Goal: Entertainment & Leisure: Consume media (video, audio)

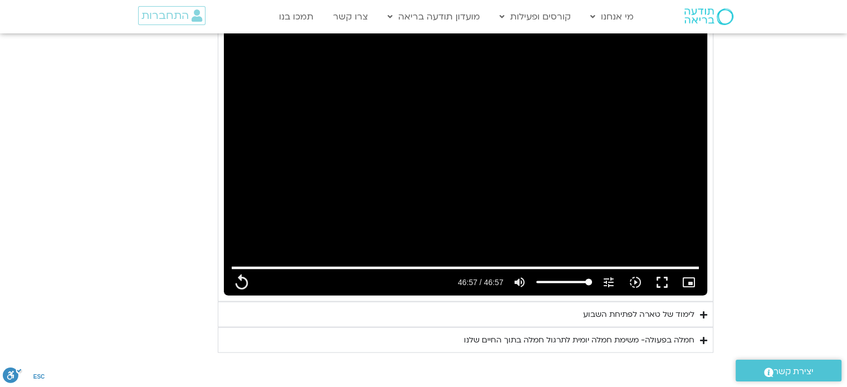
scroll to position [2112, 0]
click at [612, 332] on div "חמלה בפעולה- משימת חמלה יומית לתרגול חמלה בתוך החיים שלנו" at bounding box center [579, 338] width 230 height 13
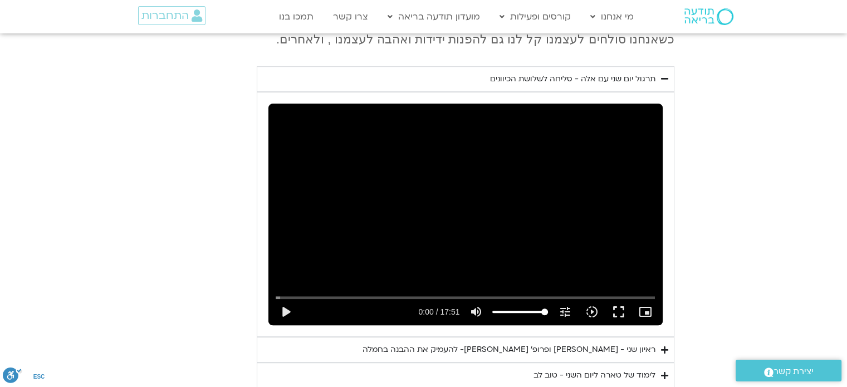
scroll to position [624, 0]
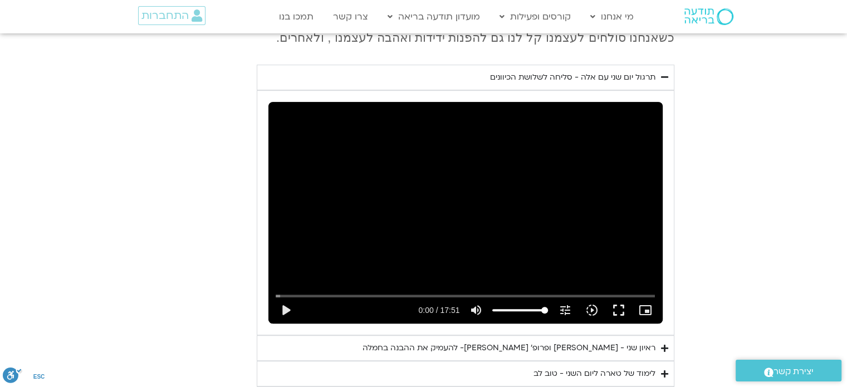
click at [597, 341] on div "ראיון שני - [PERSON_NAME] ופרופ׳ [PERSON_NAME]- להעמיק את ההבנה בחמלה" at bounding box center [508, 347] width 293 height 13
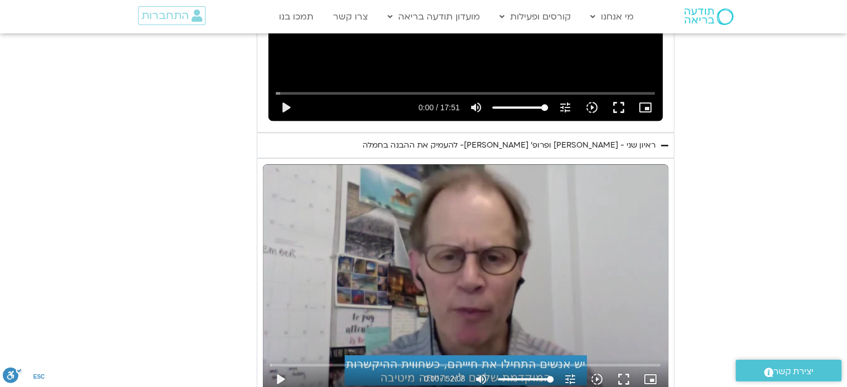
scroll to position [834, 0]
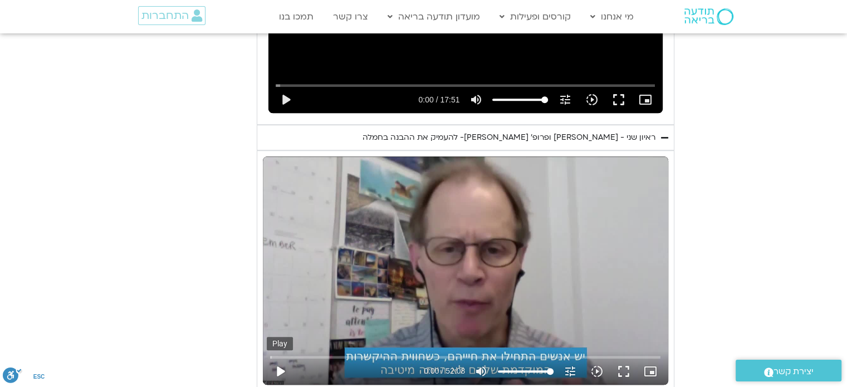
click at [278, 358] on button "play_arrow" at bounding box center [280, 371] width 27 height 27
type input "2817.733333"
type input "0.02"
type input "2817.733333"
type input "0.082075"
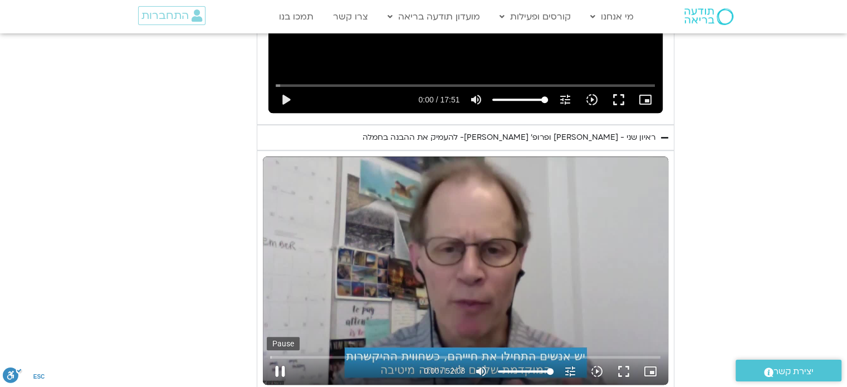
type input "2817.733333"
type input "0.213496"
type input "2817.733333"
type input "0.341106"
type input "2817.733333"
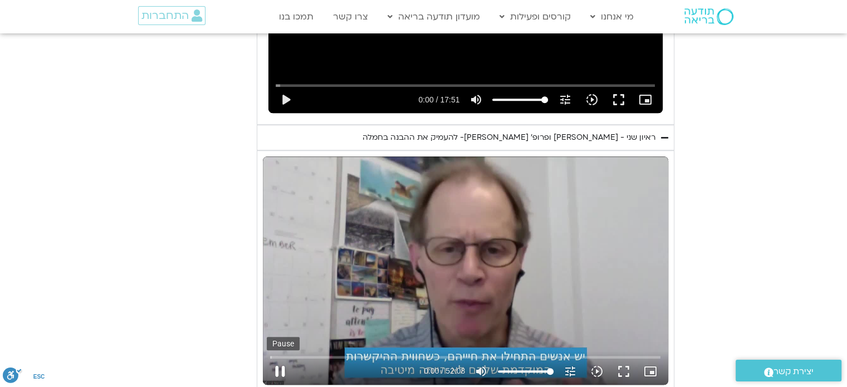
type input "0.471689"
type input "2817.733333"
type input "0.601134"
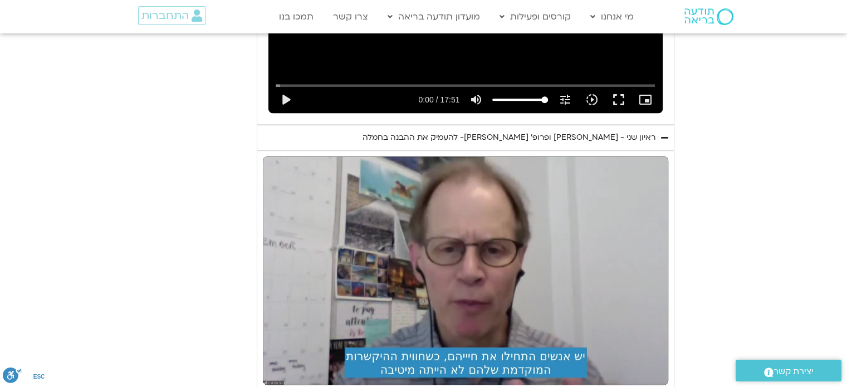
type input "2817.733333"
type input "1.37121"
type input "2817.733333"
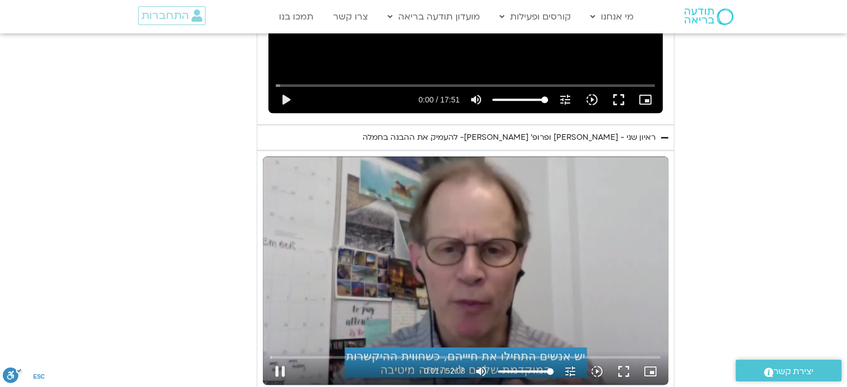
type input "1.504731"
type input "2817.733333"
type input "1.636766"
type input "2817.733333"
type input "1.769473"
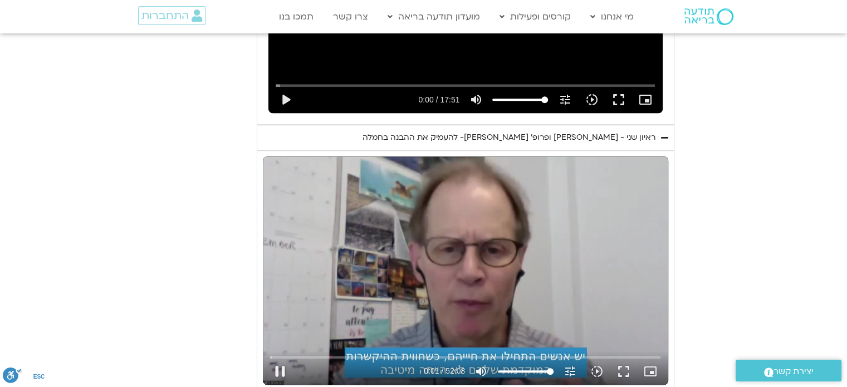
type input "2817.733333"
type input "1.907877"
type input "2817.733333"
type input "2.037075"
type input "2817.733333"
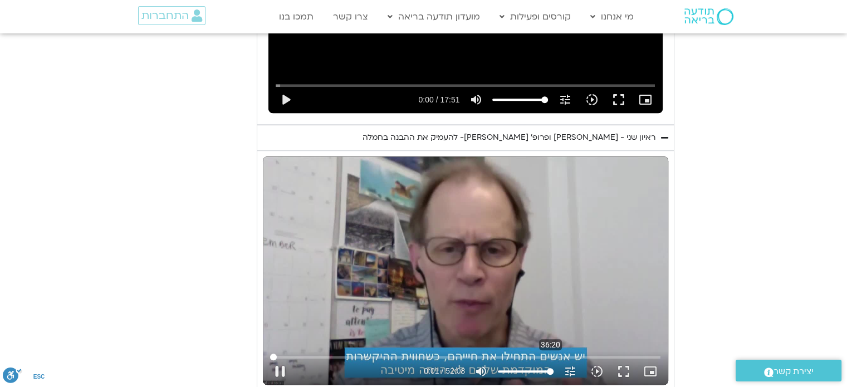
type input "2.125623"
type input "2817.733333"
type input "2.189043"
type input "2817.733333"
type input "2.321119"
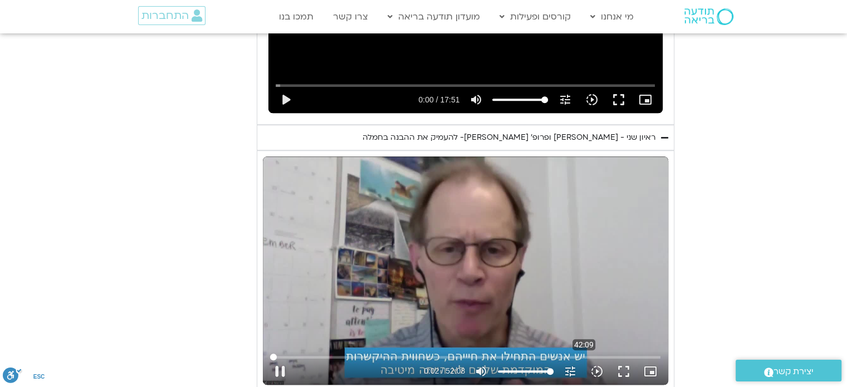
type input "2817.733333"
type input "2.455132"
type input "2817.733333"
type input "2.586674"
type input "2817.733333"
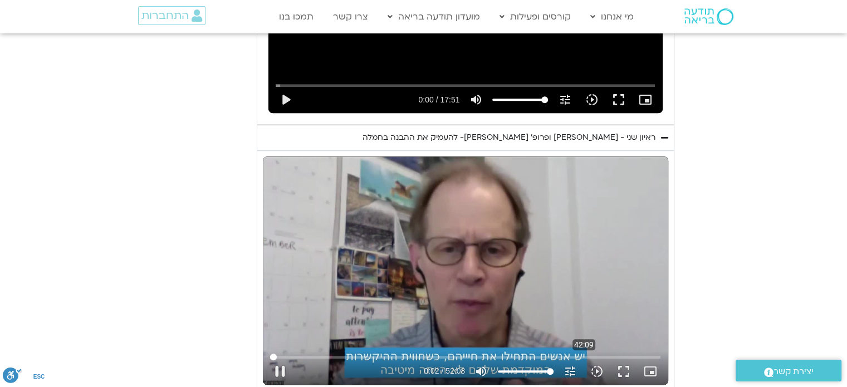
type input "2.716402"
type input "2817.733333"
type input "2.845998"
type input "2817.733333"
type input "2.977075"
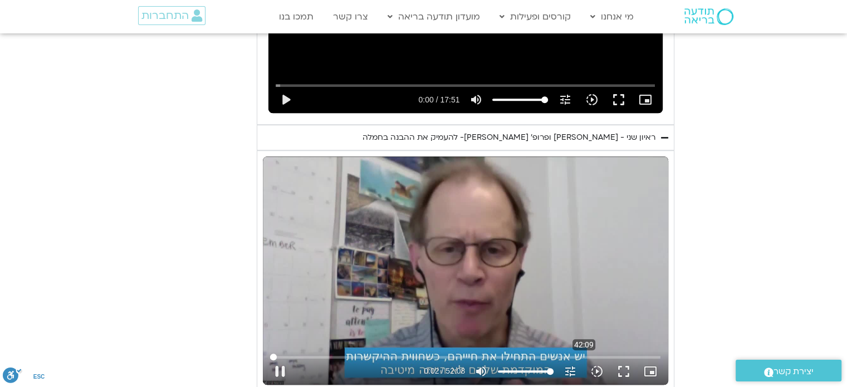
type input "2817.733333"
type input "3.109446"
type input "2817.733333"
type input "3.241773"
type input "2817.733333"
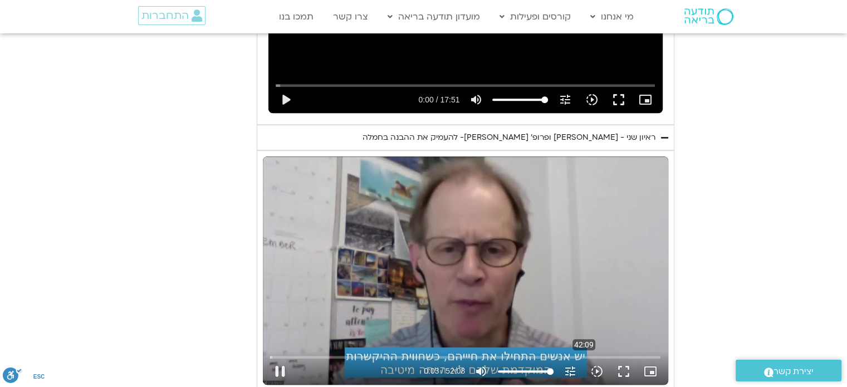
type input "3.469983"
type input "2817.733333"
type input "3.622199"
type input "2817.733333"
type input "3.759156"
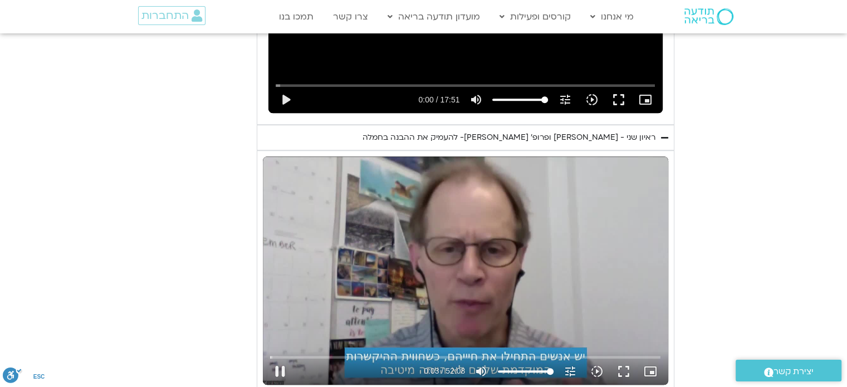
type input "2817.733333"
type input "3.890642"
type input "2817.733333"
type input "4.018184"
type input "2817.733333"
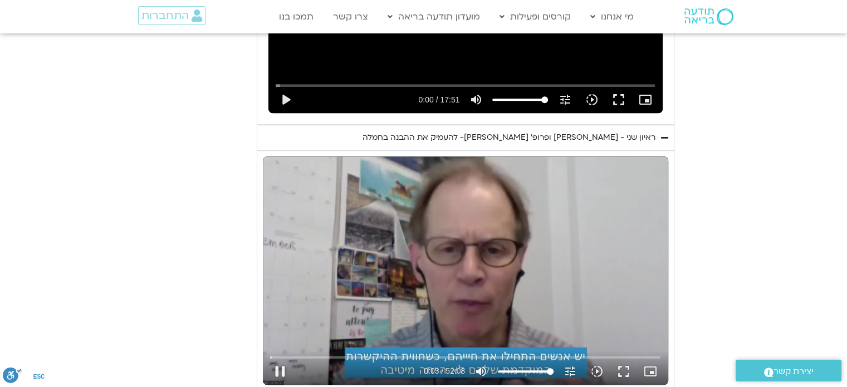
type input "4.135508"
type input "2817.733333"
type input "4.268981"
type input "2817.733333"
type input "4.402683"
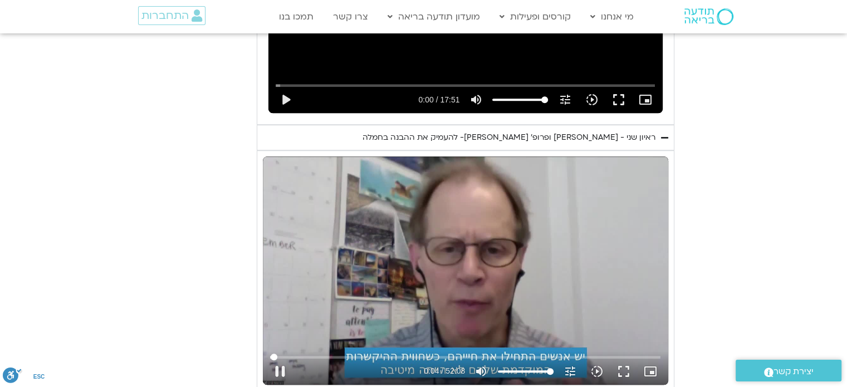
type input "2817.733333"
type input "4.536341"
type input "2817.733333"
type input "4.668543"
type input "2817.733333"
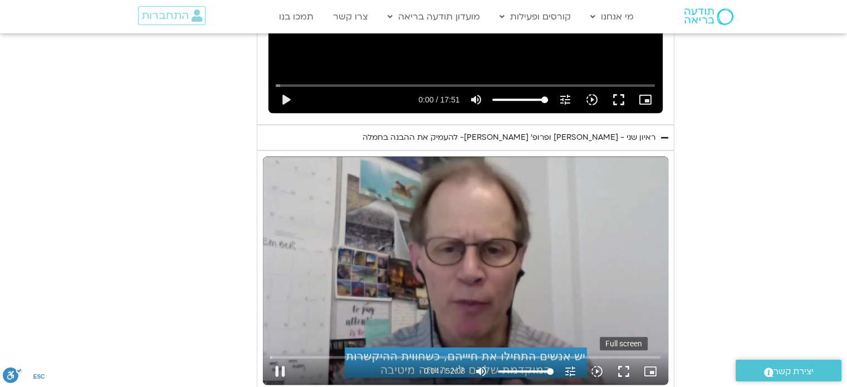
type input "4.801567"
type input "2817.733333"
type input "4.916879"
type input "2817.733333"
type input "5.017891"
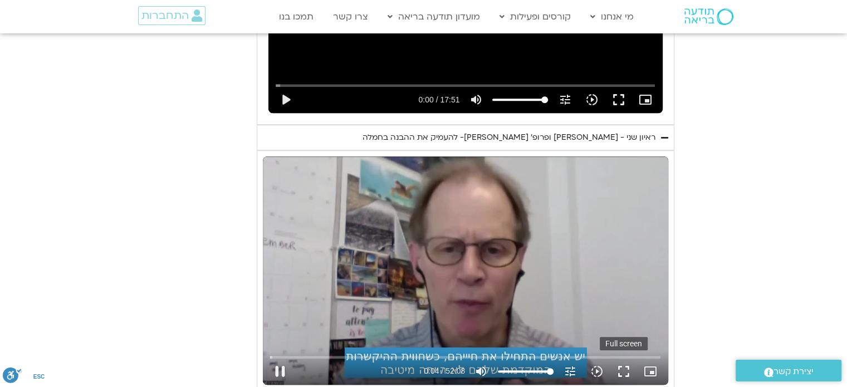
type input "2817.733333"
type input "5.201196"
type input "2817.733333"
type input "5.334284"
type input "2817.733333"
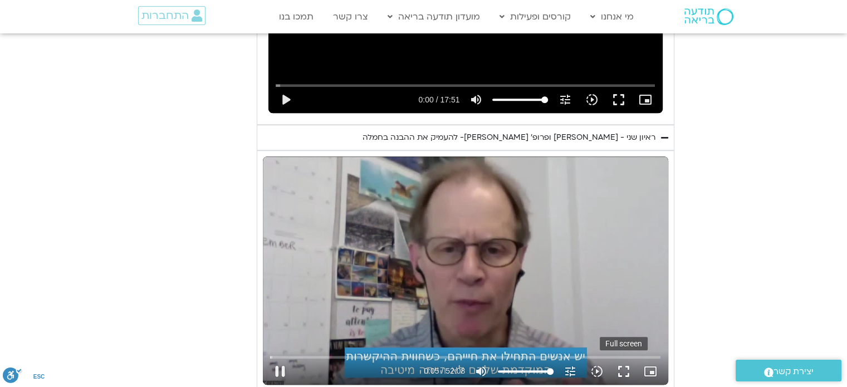
type input "5.353545"
type input "2817.733333"
type input "5.48794"
type input "2817.733333"
type input "5.620412"
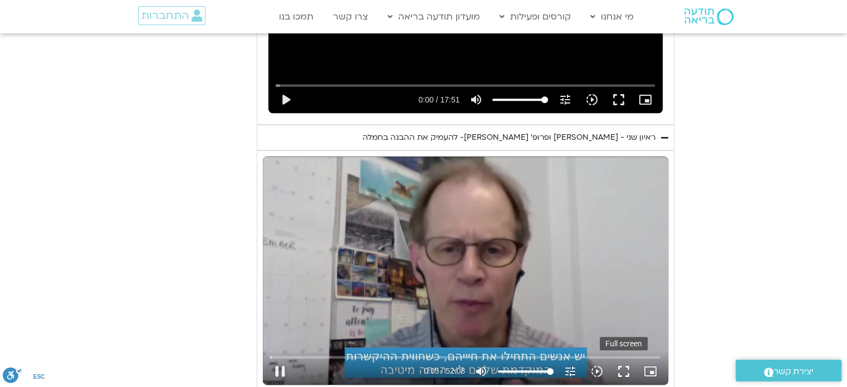
type input "2817.733333"
type input "5.752971"
type input "2817.733333"
type input "5.882263"
type input "2817.733333"
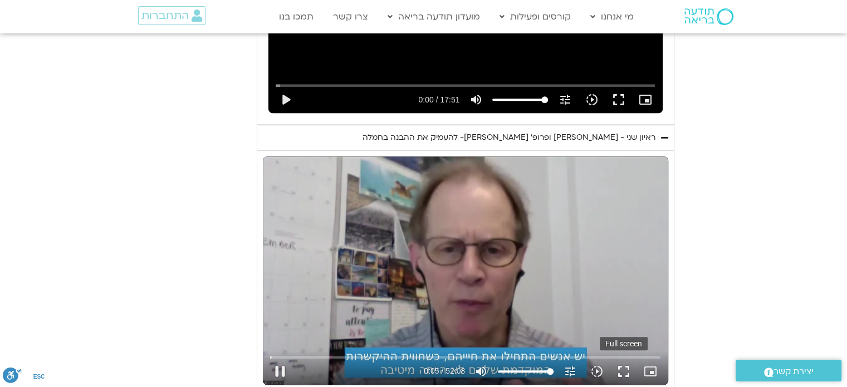
type input "6.013643"
type input "2817.733333"
type input "6.140508"
type input "2817.733333"
type input "6.272789"
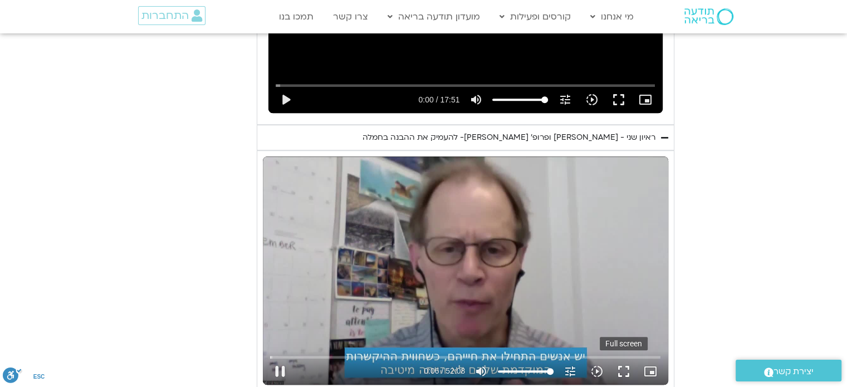
type input "2817.733333"
type input "6.414646"
type input "2817.733333"
type input "6.544893"
type input "2817.733333"
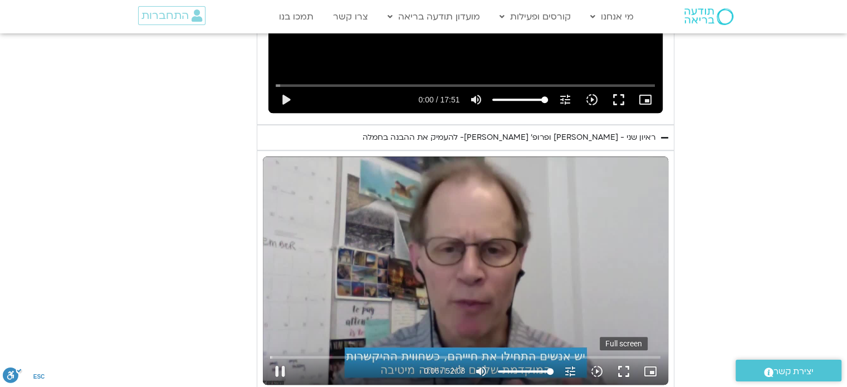
type input "6.676701"
type input "2817.733333"
type input "6.80346"
type input "2817.733333"
type input "6.93445"
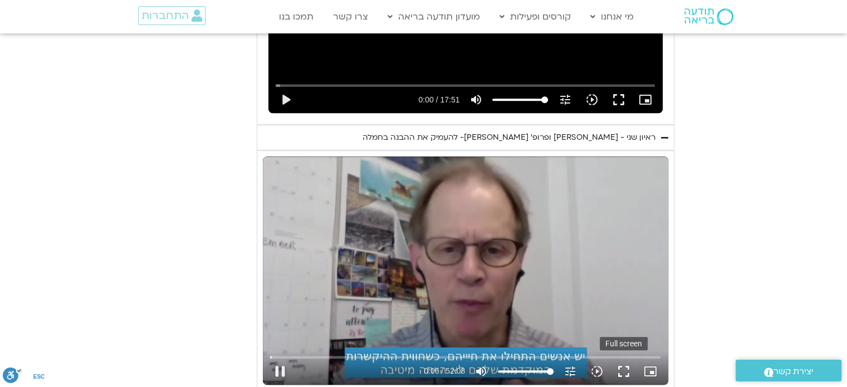
type input "2817.733333"
click at [626, 358] on button "fullscreen" at bounding box center [623, 371] width 27 height 27
type input "7.232218"
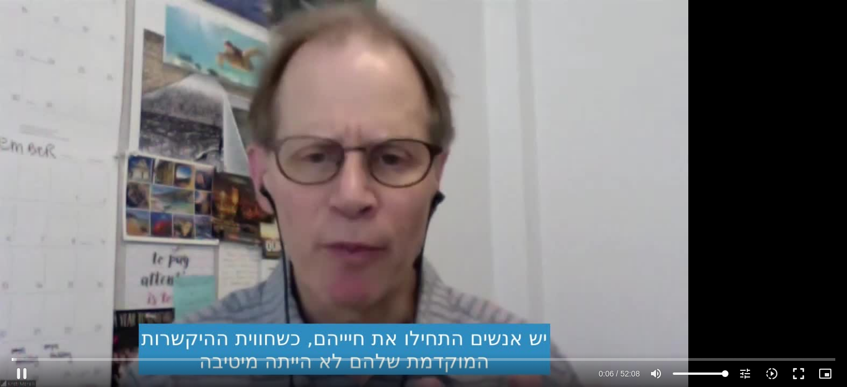
type input "2817.733333"
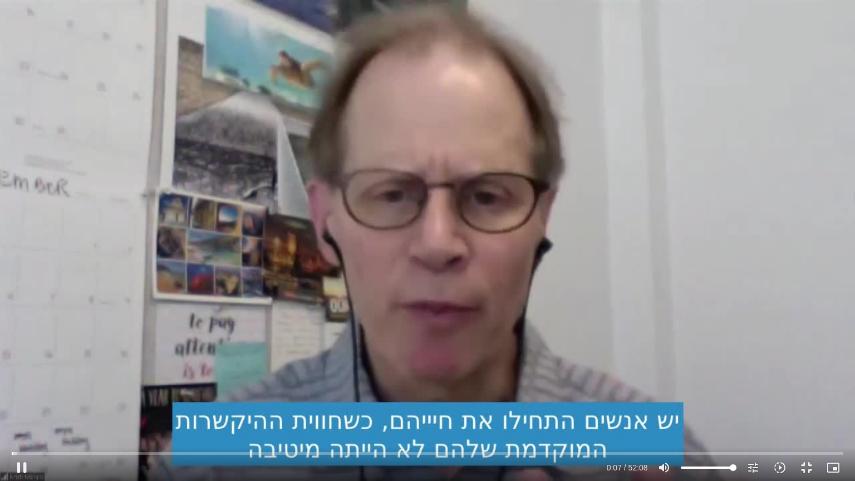
type input "7.265467"
type input "2817.733333"
type input "7.3991"
type input "2817.733333"
type input "7.533247"
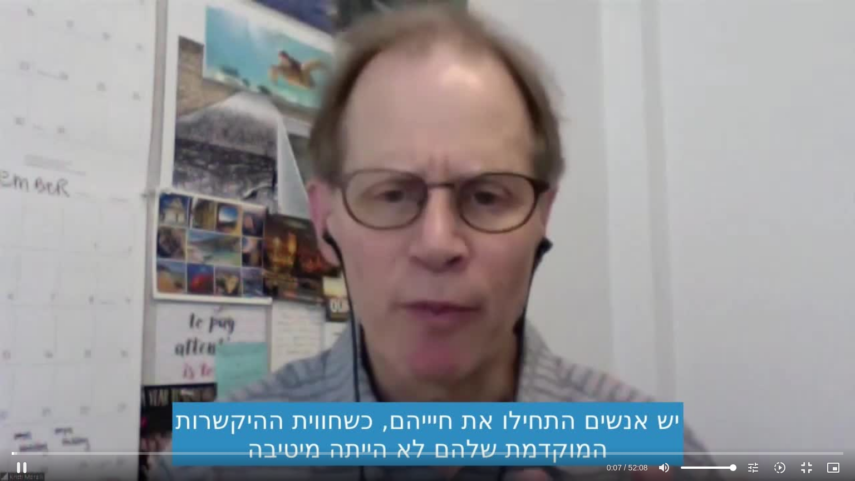
type input "2817.733333"
type input "7.666267"
type input "2817.733333"
type input "7.795945"
type input "2817.733333"
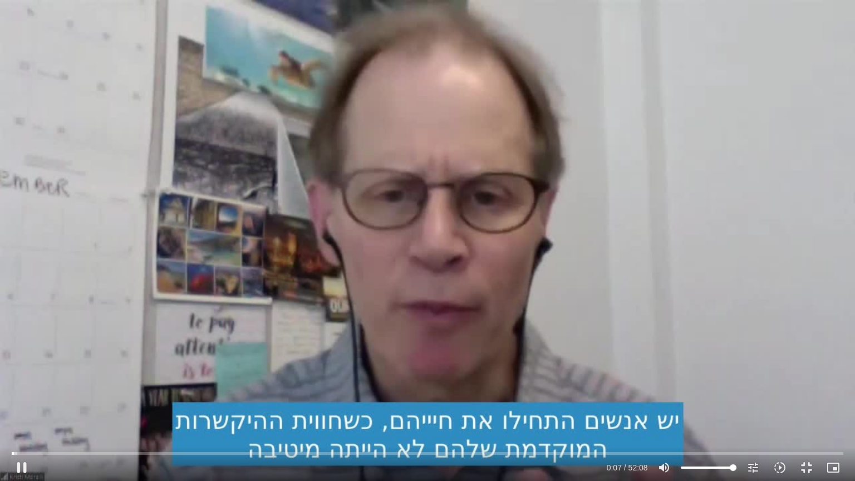
type input "7.92315"
type input "2817.733333"
type input "8.050299"
type input "2817.733333"
type input "8.180667"
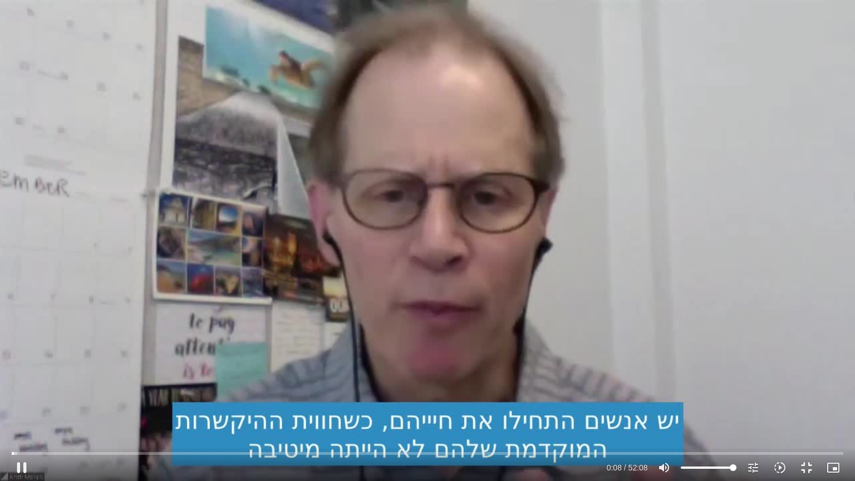
type input "2817.733333"
type input "8.31409"
type input "2817.733333"
type input "8.442287"
type input "2817.733333"
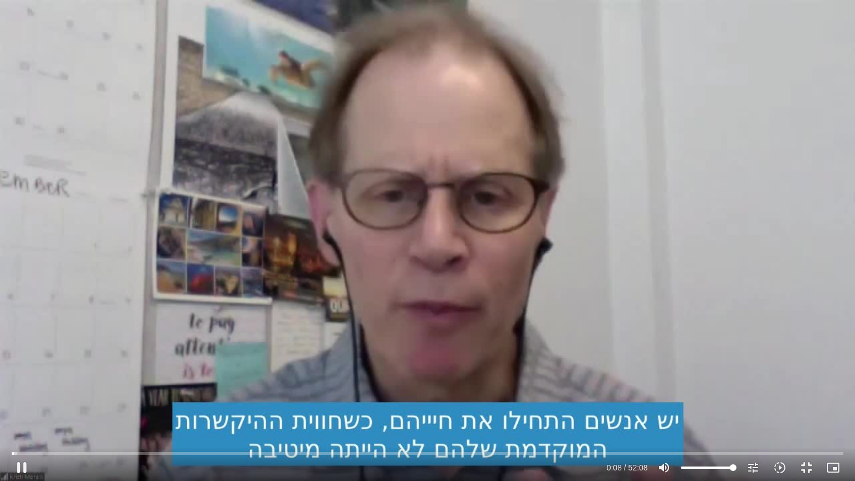
type input "8.5728"
type input "2817.733333"
type input "8.711856"
type input "2817.733333"
type input "8.843361"
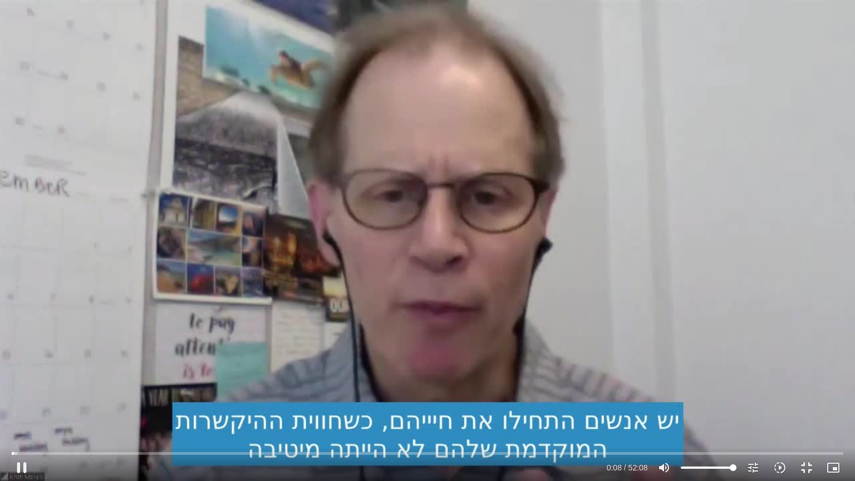
type input "2817.733333"
type input "8.974965"
type input "2817.733333"
type input "9.108263"
type input "2817.733333"
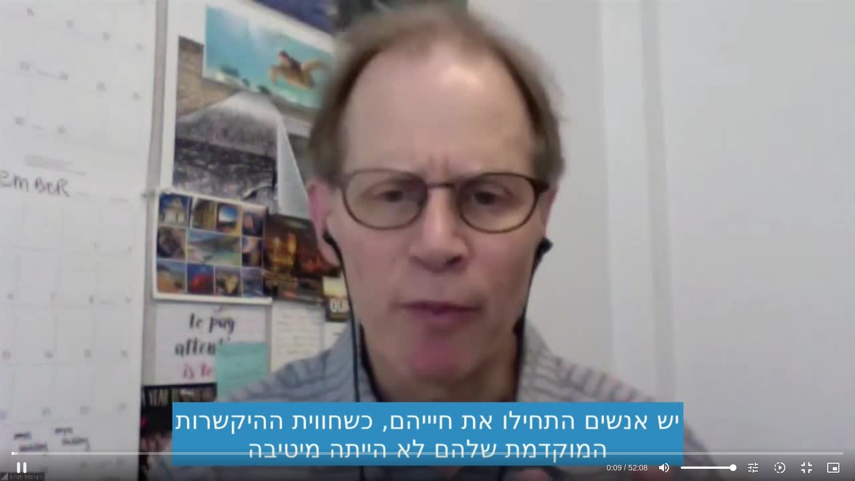
type input "9.240445"
type input "2817.733333"
type input "9.370374"
type input "2817.733333"
type input "9.499796"
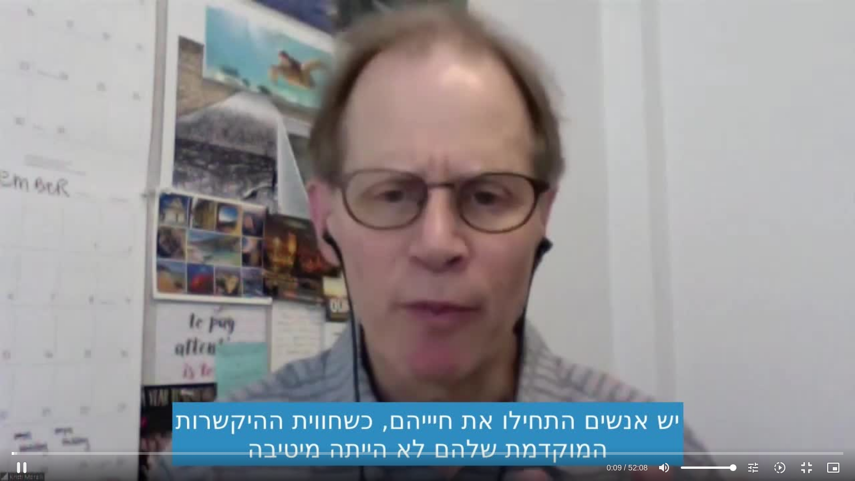
type input "2817.733333"
type input "9.62753"
type input "2817.733333"
type input "9.762241"
type input "2817.733333"
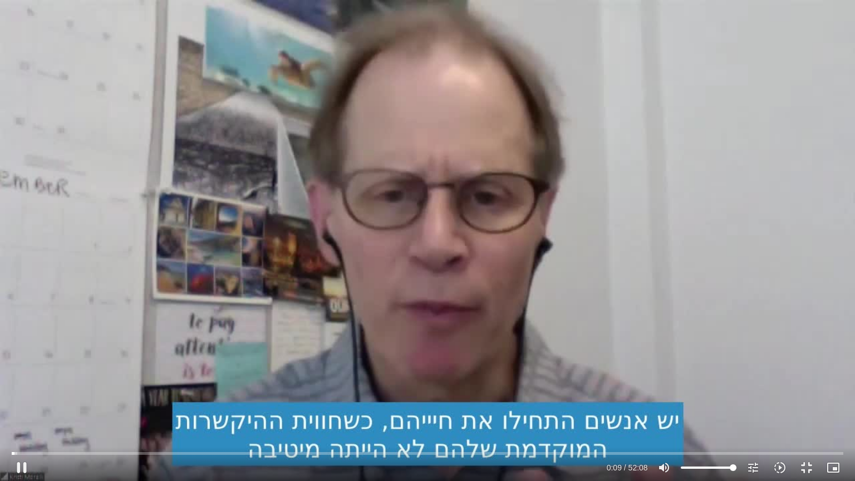
type input "9.895604"
type input "2817.733333"
type input "10.02844"
type input "2817.733333"
type input "10.161127"
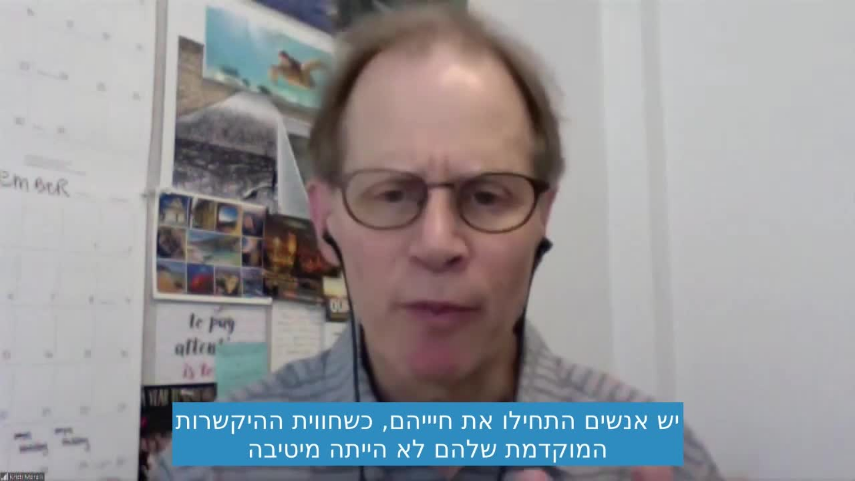
type input "2817.733333"
type input "17.389759"
type input "2817.733333"
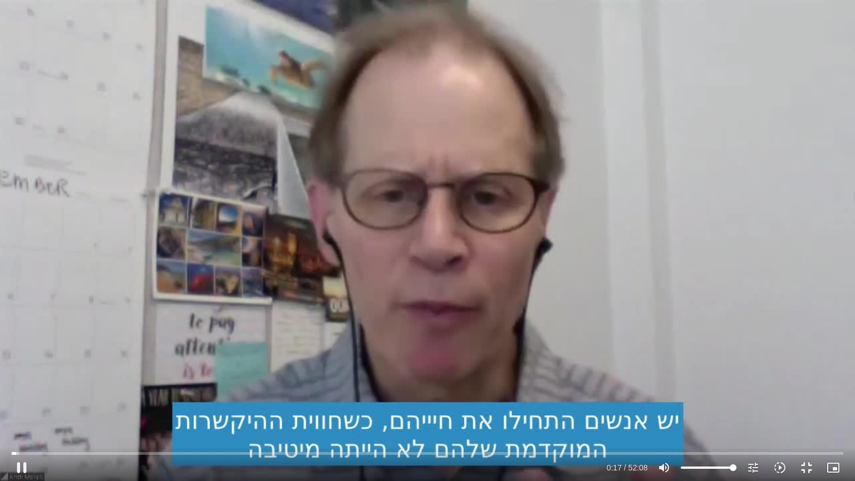
type input "17.522772"
type input "2817.733333"
type input "17.661072"
type input "2817.733333"
type input "17.789309"
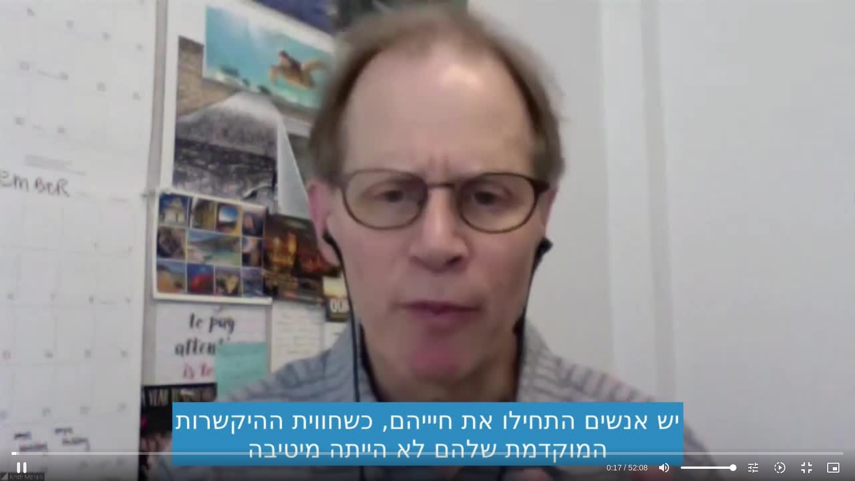
type input "2817.733333"
type input "17.855951"
type input "2817.733333"
type input "17.994751"
type input "2817.733333"
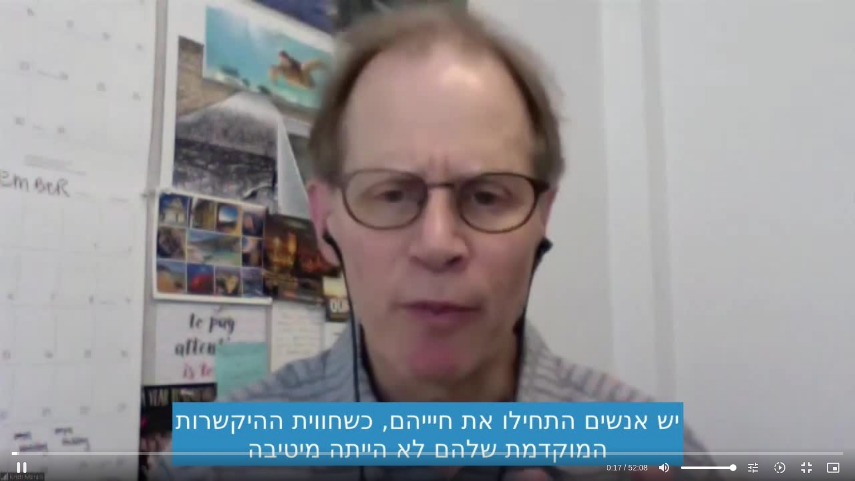
type input "18.12668"
type input "2817.733333"
type input "18.255065"
type input "2817.733333"
type input "18.454387"
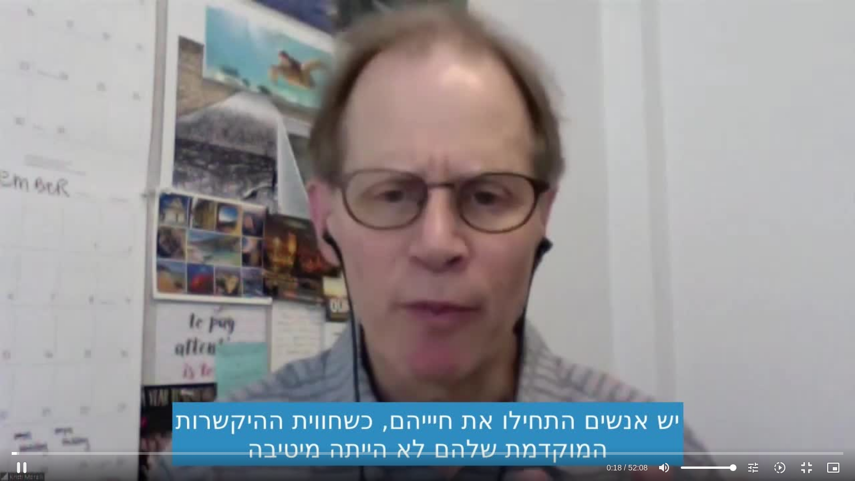
type input "2817.733333"
type input "18.571794"
type input "2817.733333"
type input "18.705333"
type input "2817.733333"
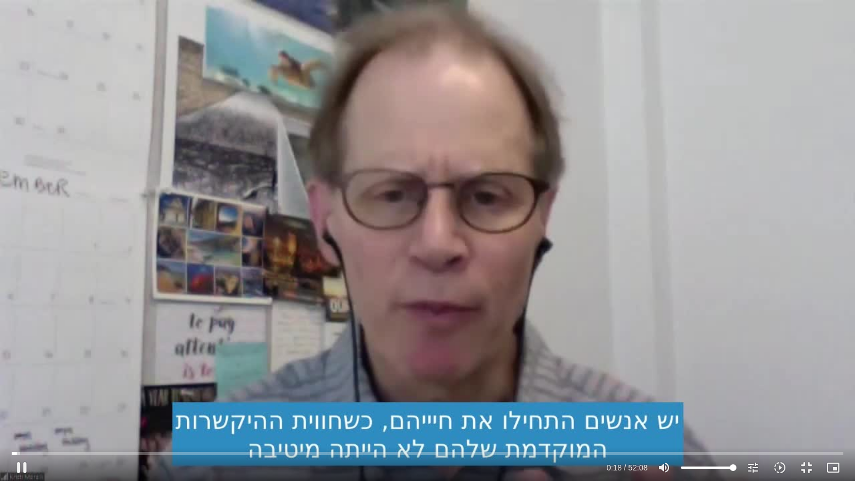
type input "18.838298"
type input "2817.733333"
type input "18.906736"
type input "2817.733333"
type input "19.032171"
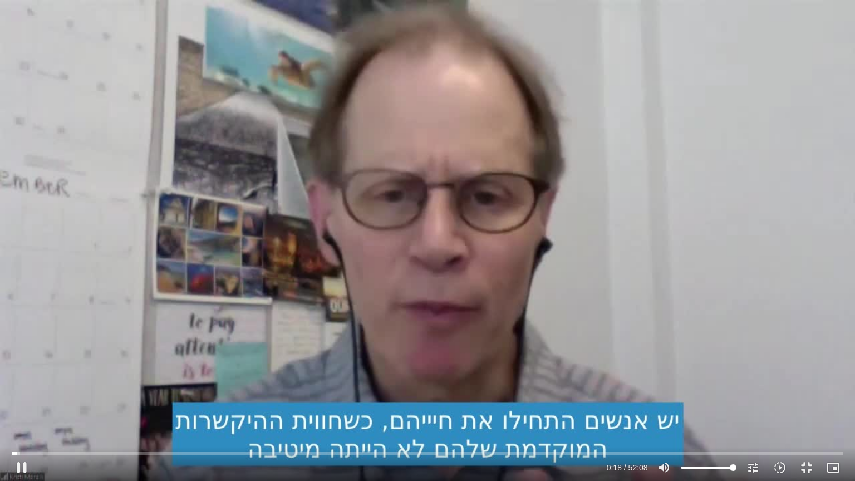
type input "2817.733333"
type input "19.240381"
type input "2817.733333"
type input "19.355913"
type input "2817.733333"
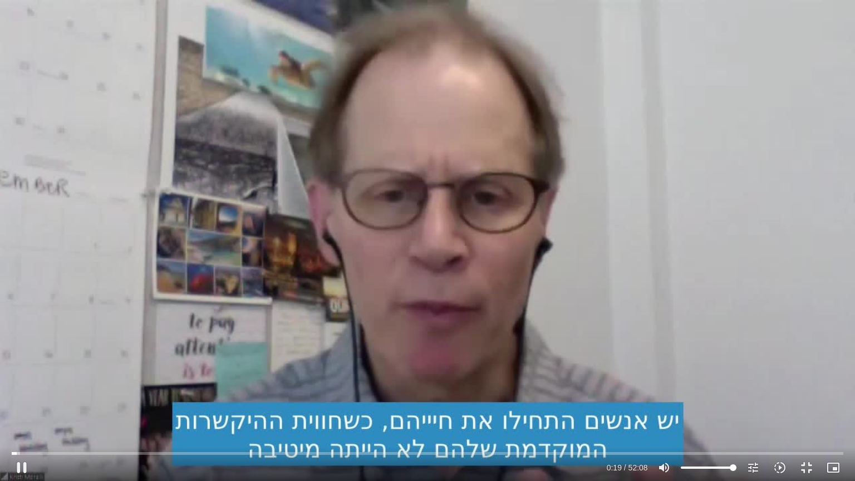
type input "19.48777"
type input "2817.733333"
type input "19.62057"
type input "2817.733333"
type input "19.75315"
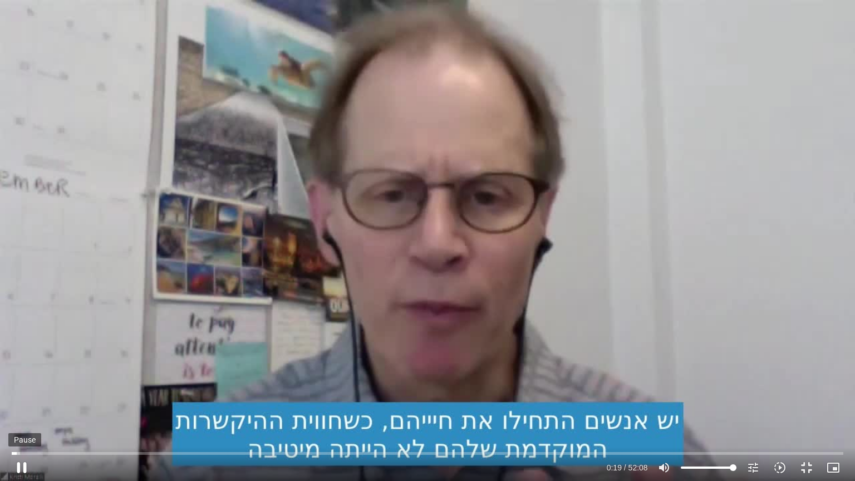
type input "2817.733333"
type input "19.887376"
type input "2817.733333"
type input "20.025829"
type input "2817.733333"
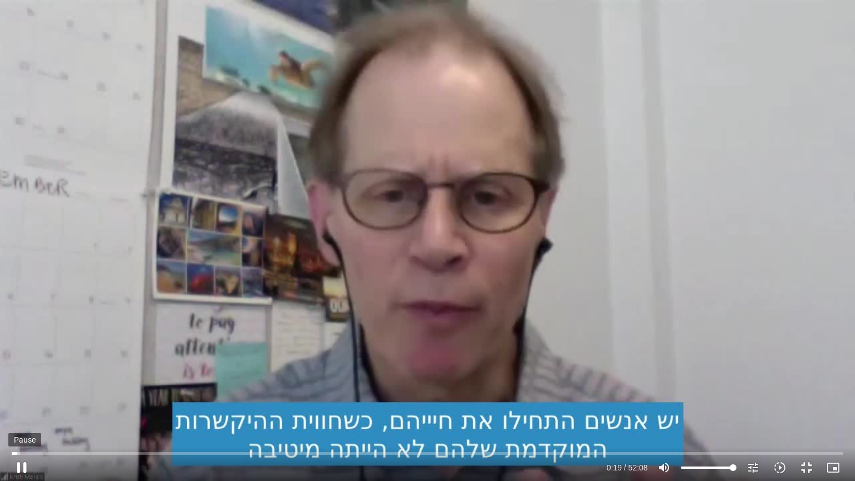
type input "20.154432"
type input "2817.733333"
type input "20.254459"
type input "2817.733333"
type input "20.361206"
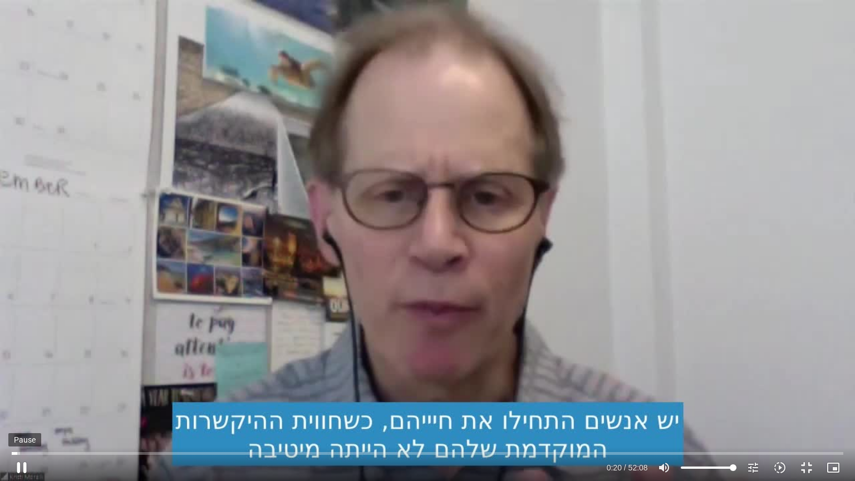
type input "2817.733333"
type input "20.55507"
type input "2817.733333"
type input "20.686941"
click at [27, 386] on button "pause" at bounding box center [21, 467] width 27 height 27
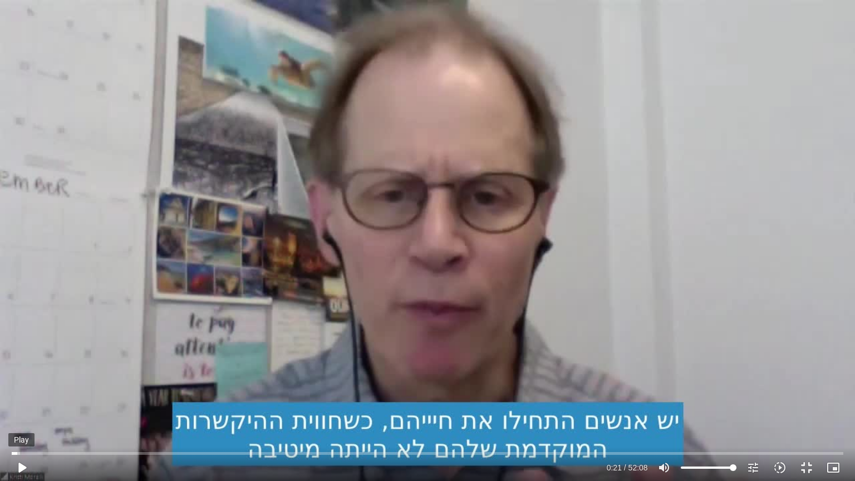
click at [22, 386] on button "play_arrow" at bounding box center [21, 467] width 27 height 27
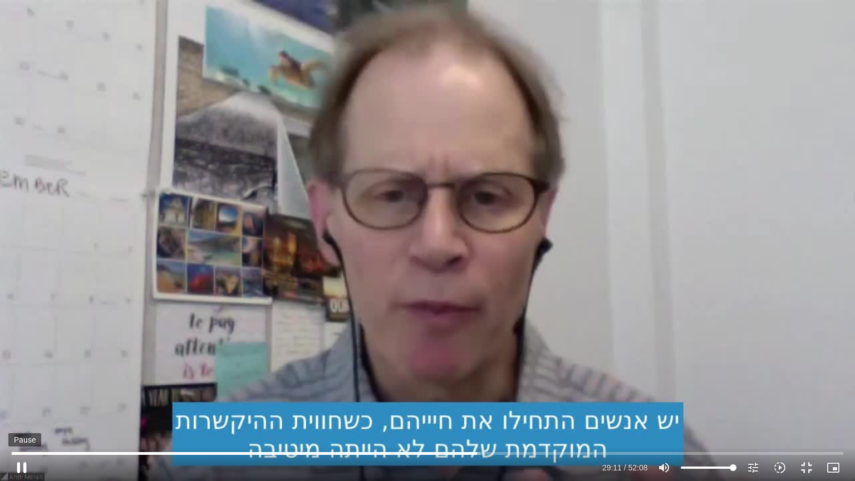
click at [20, 386] on button "pause" at bounding box center [21, 467] width 27 height 27
click at [23, 386] on button "play_arrow" at bounding box center [21, 467] width 27 height 27
click at [22, 386] on button "pause" at bounding box center [21, 467] width 27 height 27
click at [17, 386] on button "play_arrow" at bounding box center [21, 467] width 27 height 27
